Goal: Information Seeking & Learning: Learn about a topic

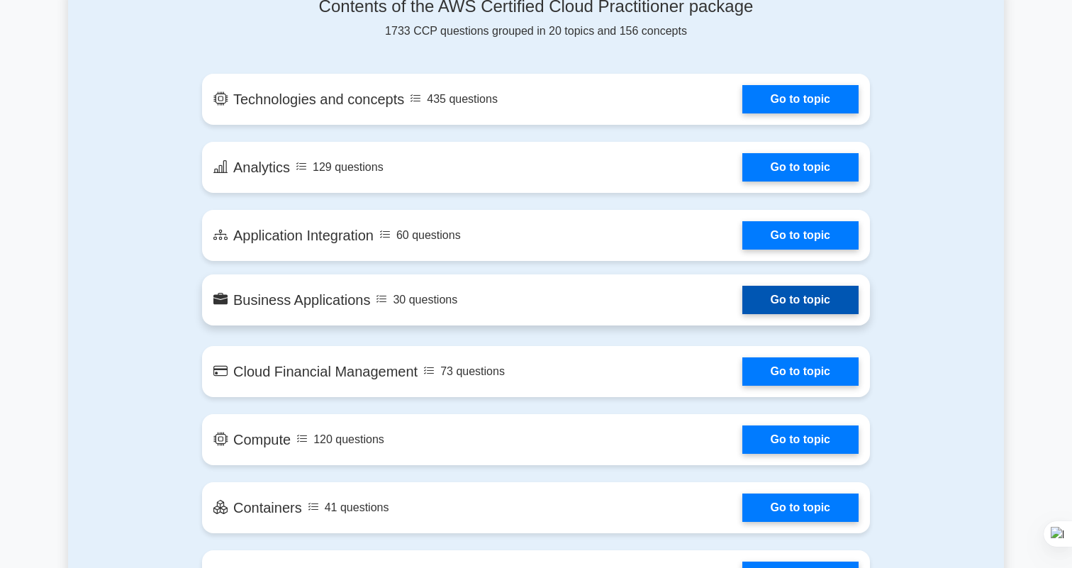
scroll to position [657, 0]
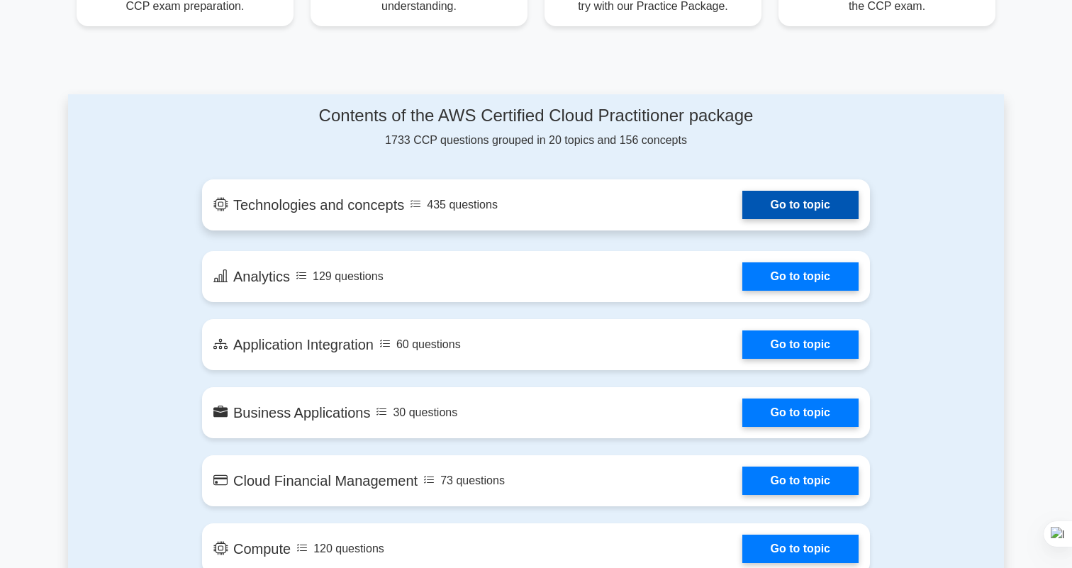
click at [742, 212] on link "Go to topic" at bounding box center [800, 205] width 116 height 28
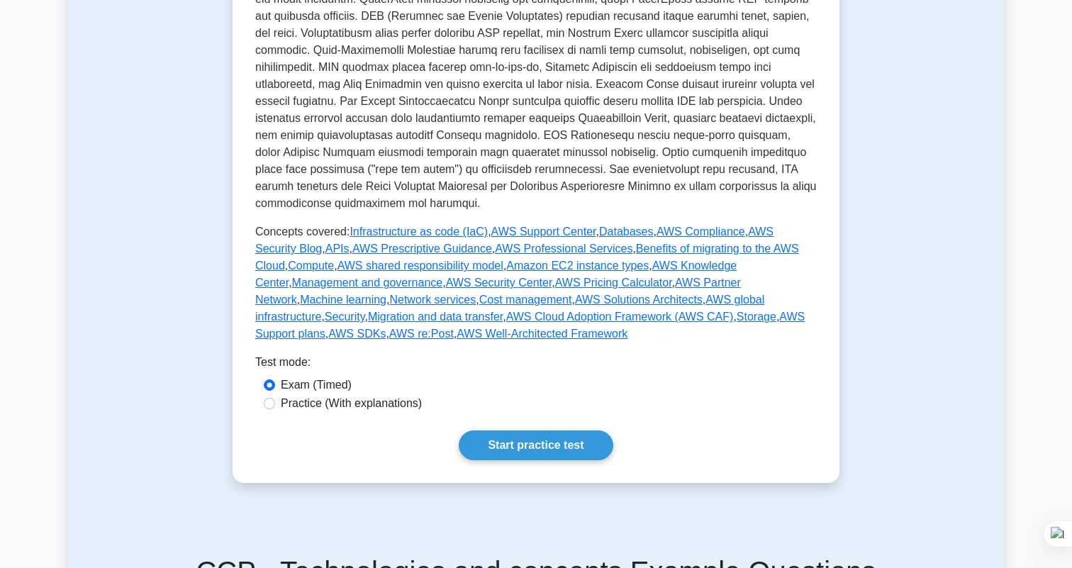
scroll to position [501, 0]
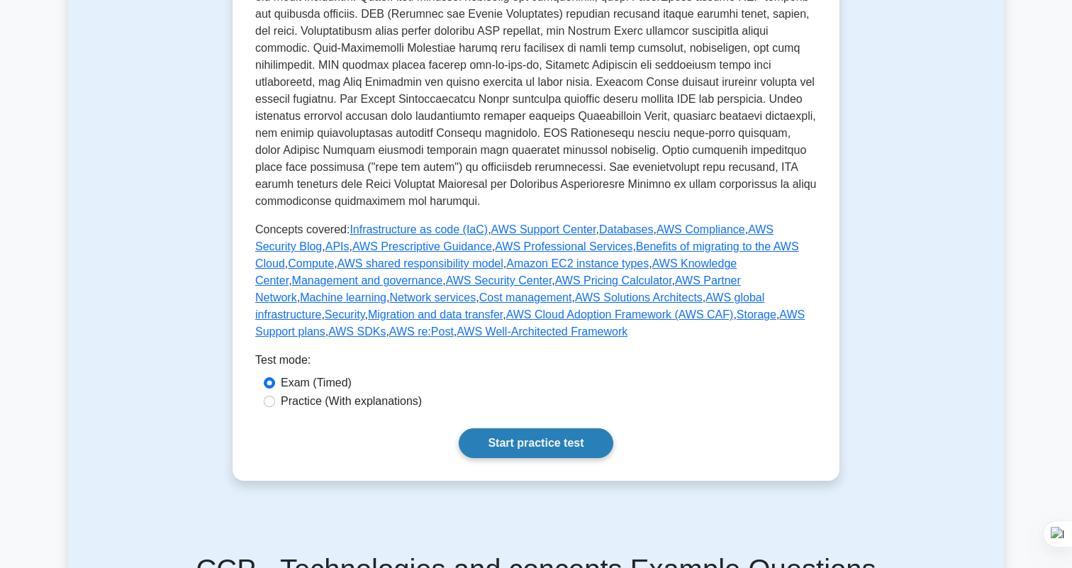
click at [506, 428] on link "Start practice test" at bounding box center [536, 443] width 154 height 30
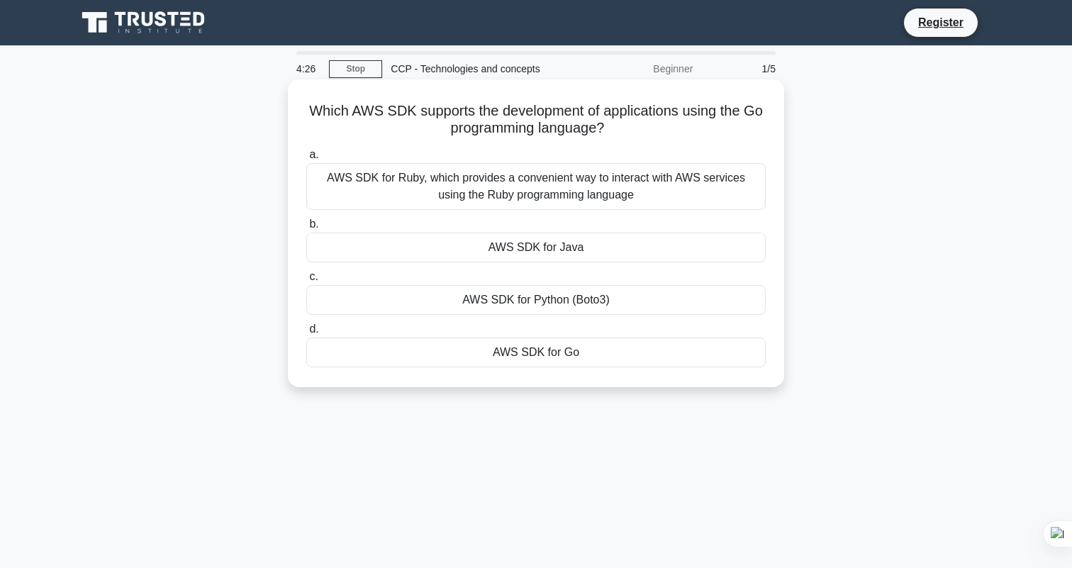
click at [500, 250] on div "AWS SDK for Java" at bounding box center [535, 248] width 459 height 30
click at [306, 229] on input "b. AWS SDK for Java" at bounding box center [306, 224] width 0 height 9
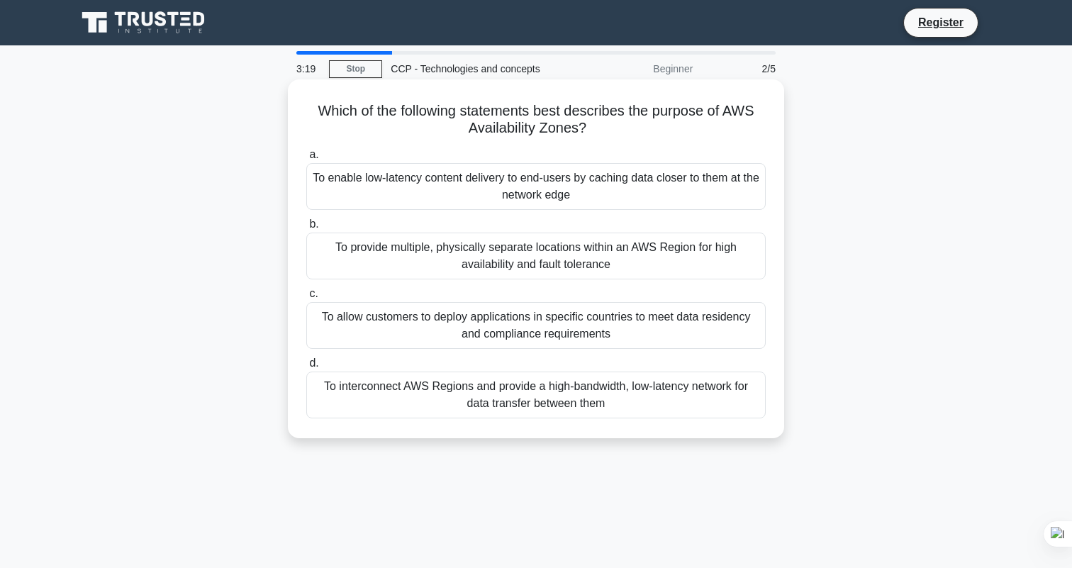
click at [438, 262] on div "To provide multiple, physically separate locations within an AWS Region for hig…" at bounding box center [535, 256] width 459 height 47
click at [306, 229] on input "b. To provide multiple, physically separate locations within an AWS Region for …" at bounding box center [306, 224] width 0 height 9
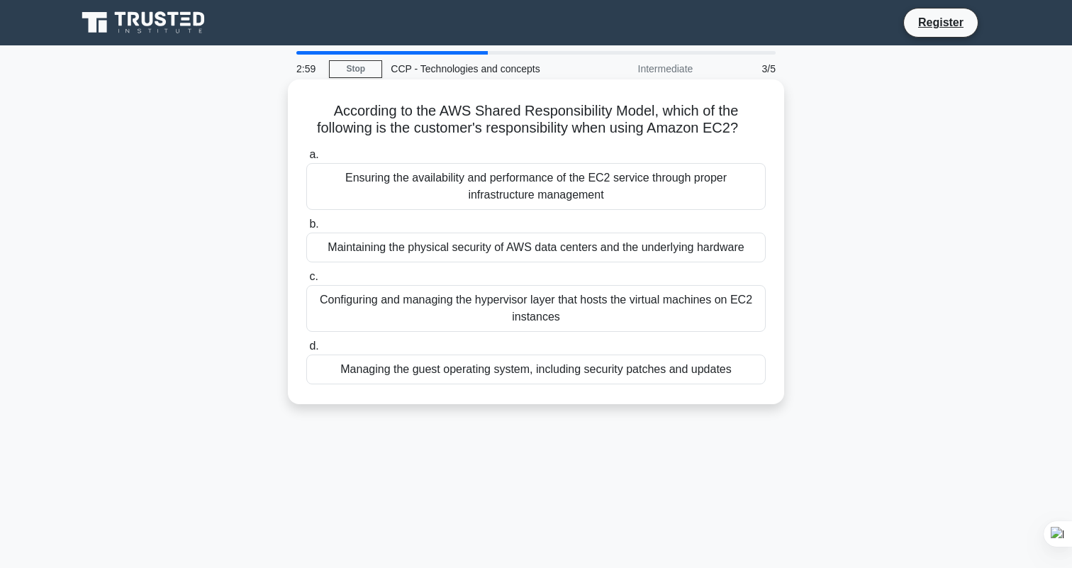
click at [439, 376] on div "Managing the guest operating system, including security patches and updates" at bounding box center [535, 369] width 459 height 30
click at [306, 351] on input "d. Managing the guest operating system, including security patches and updates" at bounding box center [306, 346] width 0 height 9
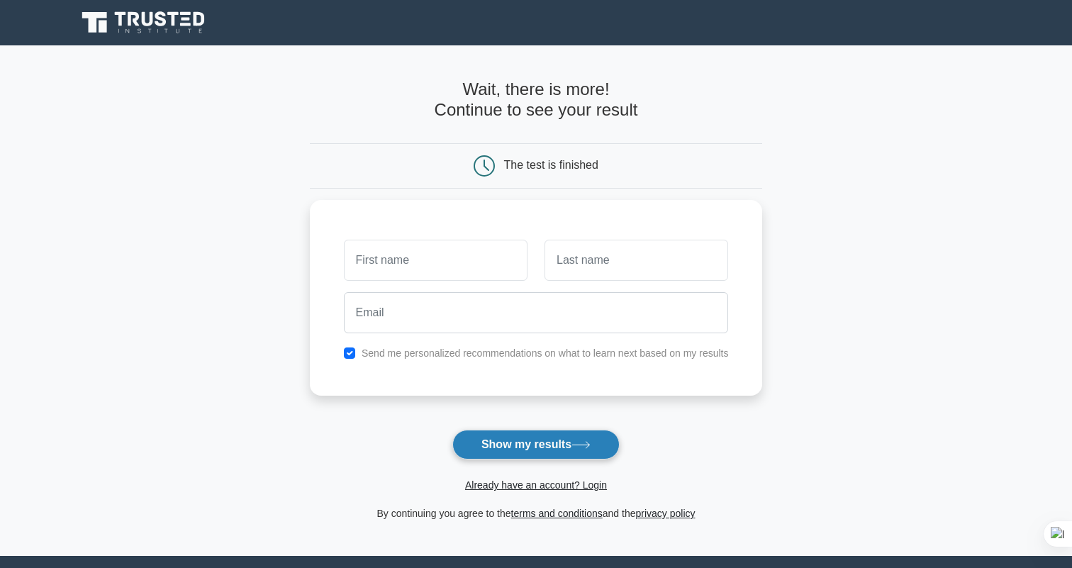
click at [541, 442] on button "Show my results" at bounding box center [535, 445] width 167 height 30
